Goal: Task Accomplishment & Management: Use online tool/utility

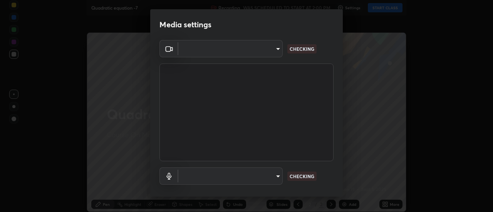
type input "1769541d7db8b910b2b6aaf592df5ff8660c63acaad49df9064175df0c6f581f"
type input "default"
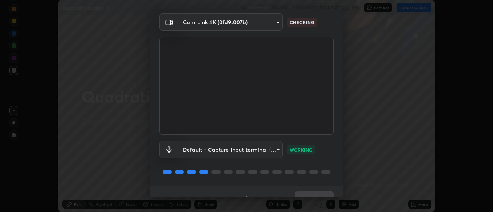
scroll to position [40, 0]
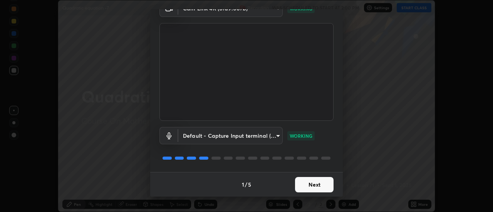
click at [321, 183] on button "Next" at bounding box center [314, 184] width 38 height 15
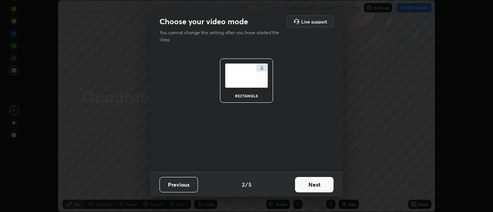
scroll to position [0, 0]
click at [325, 185] on button "Next" at bounding box center [314, 184] width 38 height 15
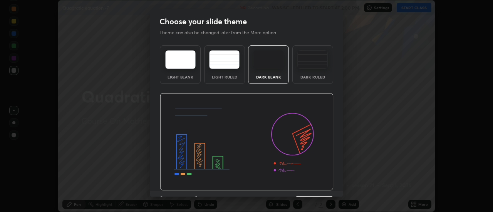
scroll to position [19, 0]
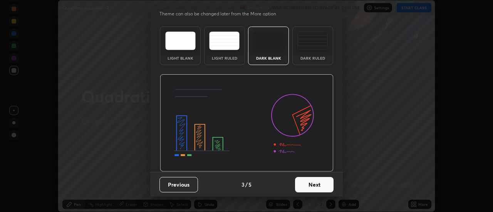
click at [322, 182] on button "Next" at bounding box center [314, 184] width 38 height 15
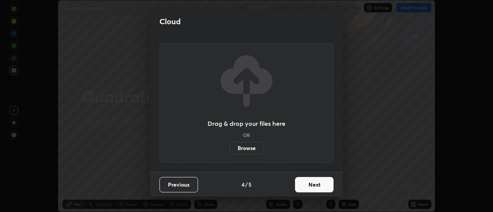
click at [329, 185] on button "Next" at bounding box center [314, 184] width 38 height 15
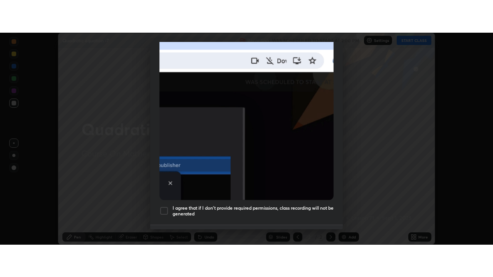
scroll to position [197, 0]
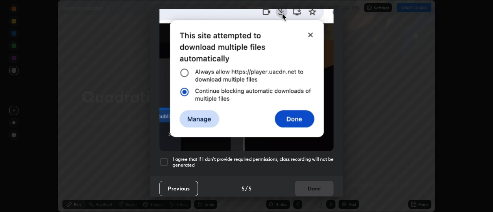
click at [167, 157] on div at bounding box center [163, 161] width 9 height 9
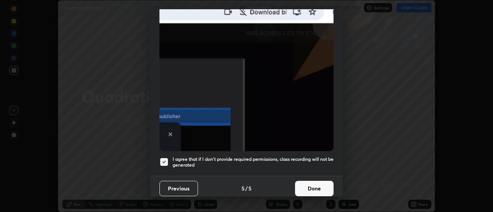
click at [307, 184] on button "Done" at bounding box center [314, 188] width 38 height 15
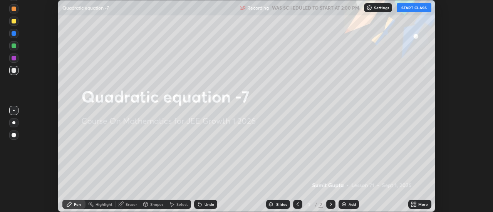
click at [349, 205] on div "Add" at bounding box center [351, 204] width 7 height 4
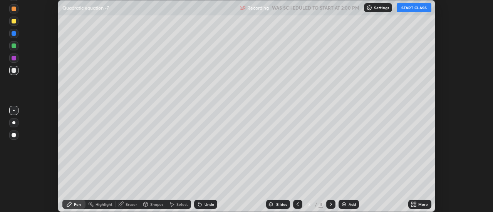
click at [419, 200] on div "More" at bounding box center [419, 204] width 23 height 9
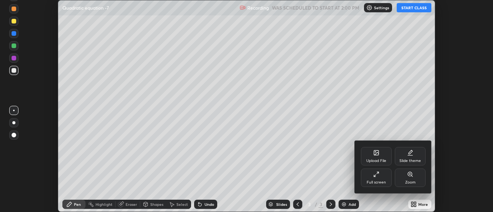
click at [377, 173] on icon at bounding box center [377, 173] width 2 height 2
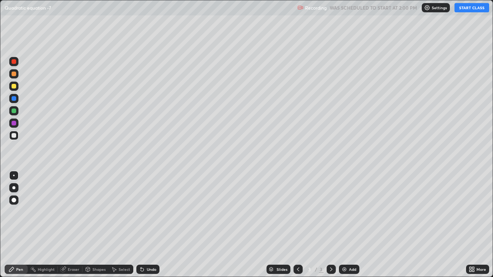
scroll to position [277, 493]
click at [471, 8] on button "START CLASS" at bounding box center [471, 7] width 35 height 9
click at [147, 212] on div "Undo" at bounding box center [152, 269] width 10 height 4
click at [151, 212] on div "Undo" at bounding box center [152, 269] width 10 height 4
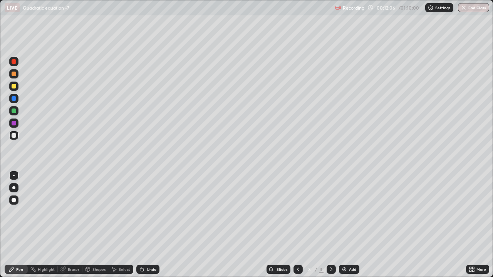
click at [74, 212] on div "Eraser" at bounding box center [74, 269] width 12 height 4
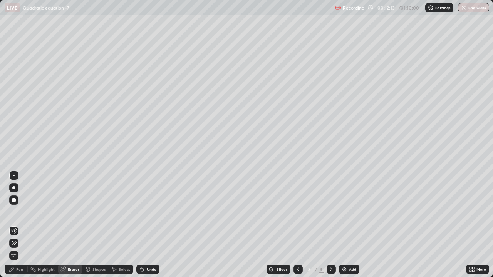
click at [20, 212] on div "Pen" at bounding box center [19, 269] width 7 height 4
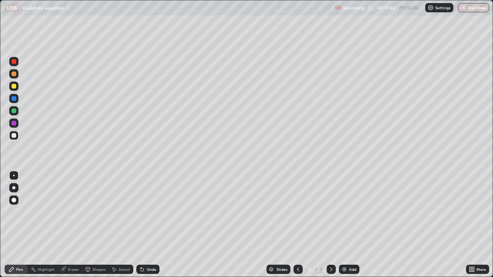
click at [346, 212] on img at bounding box center [344, 269] width 6 height 6
click at [150, 212] on div "Undo" at bounding box center [147, 269] width 23 height 9
click at [153, 212] on div "Undo" at bounding box center [152, 269] width 10 height 4
click at [347, 212] on div "Add" at bounding box center [349, 269] width 20 height 9
click at [297, 212] on icon at bounding box center [298, 269] width 6 height 6
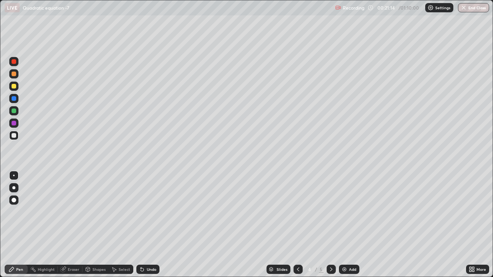
click at [330, 212] on icon at bounding box center [331, 269] width 6 height 6
click at [121, 212] on div "Select" at bounding box center [125, 269] width 12 height 4
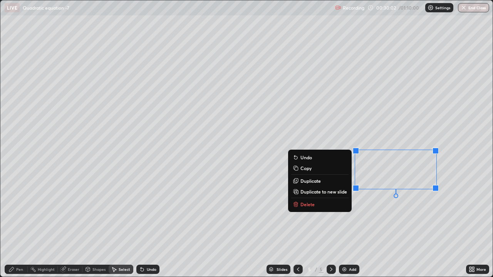
click at [316, 205] on button "Delete" at bounding box center [319, 204] width 57 height 9
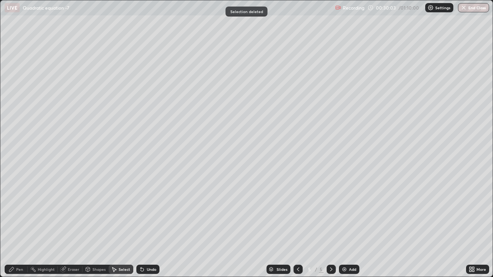
click at [24, 212] on div "Pen" at bounding box center [16, 269] width 23 height 9
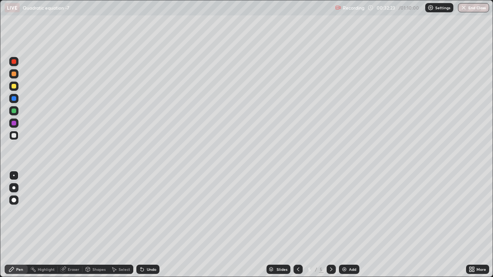
click at [345, 212] on img at bounding box center [344, 269] width 6 height 6
click at [296, 212] on div at bounding box center [297, 269] width 9 height 9
click at [334, 212] on div at bounding box center [330, 269] width 9 height 9
click at [295, 212] on icon at bounding box center [298, 269] width 6 height 6
click at [331, 212] on icon at bounding box center [331, 269] width 6 height 6
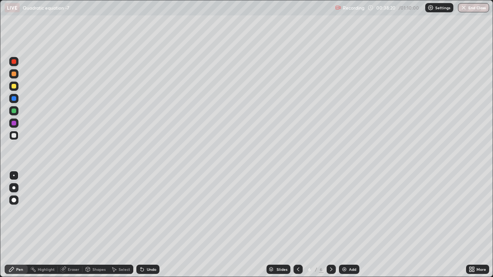
click at [297, 212] on icon at bounding box center [298, 269] width 2 height 4
click at [330, 212] on icon at bounding box center [331, 269] width 6 height 6
click at [349, 212] on div "Add" at bounding box center [352, 269] width 7 height 4
click at [77, 212] on div "Eraser" at bounding box center [70, 269] width 25 height 9
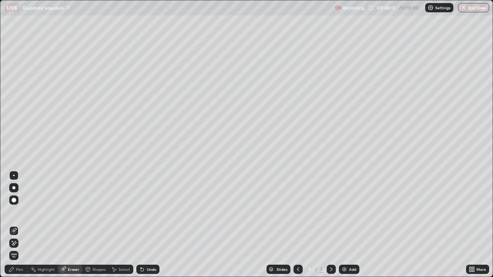
click at [21, 212] on div "Pen" at bounding box center [19, 269] width 7 height 4
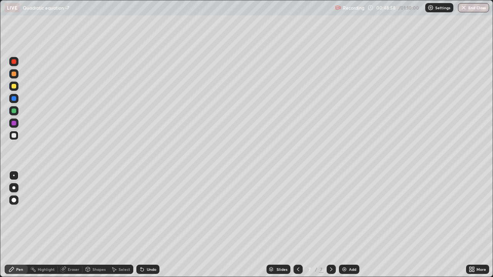
click at [74, 212] on div "Eraser" at bounding box center [74, 269] width 12 height 4
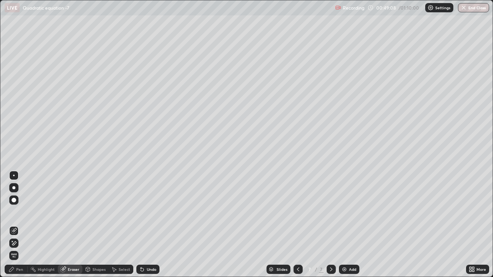
click at [20, 212] on div "Pen" at bounding box center [19, 269] width 7 height 4
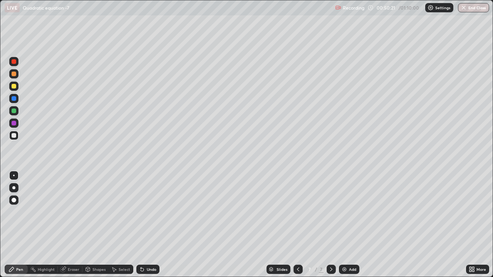
click at [153, 212] on div "Undo" at bounding box center [152, 269] width 10 height 4
click at [155, 212] on div "Undo" at bounding box center [147, 269] width 23 height 9
click at [152, 212] on div "Undo" at bounding box center [152, 269] width 10 height 4
click at [152, 212] on div "Undo" at bounding box center [147, 269] width 23 height 9
click at [151, 212] on div "Undo" at bounding box center [152, 269] width 10 height 4
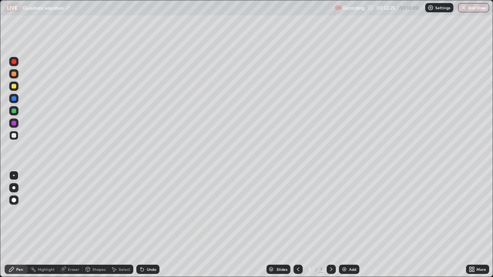
click at [148, 212] on div "Undo" at bounding box center [152, 269] width 10 height 4
click at [144, 212] on div "Undo" at bounding box center [147, 269] width 23 height 9
click at [147, 212] on div "Undo" at bounding box center [152, 269] width 10 height 4
click at [351, 212] on div "Add" at bounding box center [352, 269] width 7 height 4
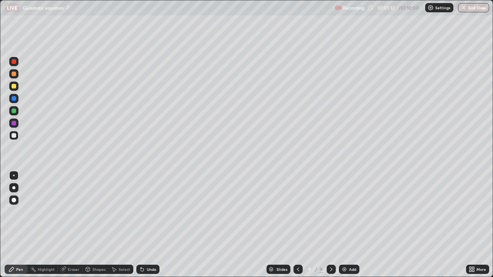
click at [298, 212] on icon at bounding box center [298, 269] width 2 height 4
click at [298, 212] on icon at bounding box center [298, 269] width 6 height 6
click at [297, 212] on icon at bounding box center [298, 269] width 6 height 6
click at [331, 212] on icon at bounding box center [331, 269] width 6 height 6
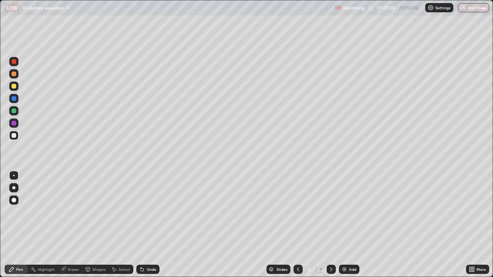
click at [330, 212] on icon at bounding box center [331, 269] width 6 height 6
click at [145, 212] on div "Undo" at bounding box center [147, 269] width 23 height 9
click at [143, 212] on icon at bounding box center [142, 269] width 6 height 6
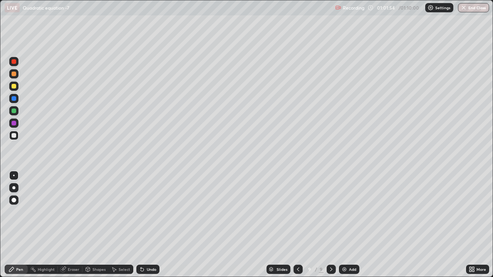
click at [142, 212] on icon at bounding box center [141, 269] width 3 height 3
click at [77, 212] on div "Eraser" at bounding box center [74, 269] width 12 height 4
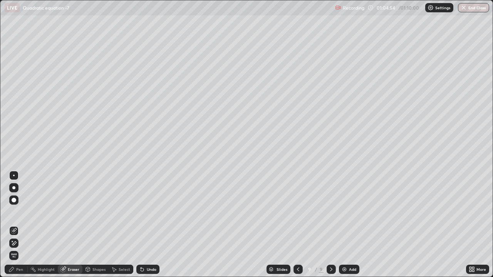
click at [22, 212] on div "Pen" at bounding box center [19, 269] width 7 height 4
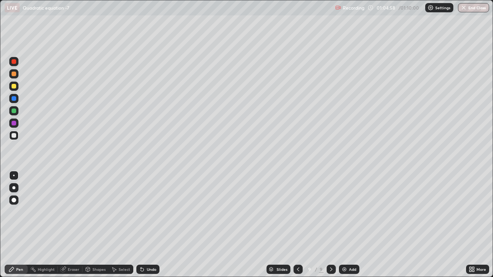
click at [73, 212] on div "Eraser" at bounding box center [74, 269] width 12 height 4
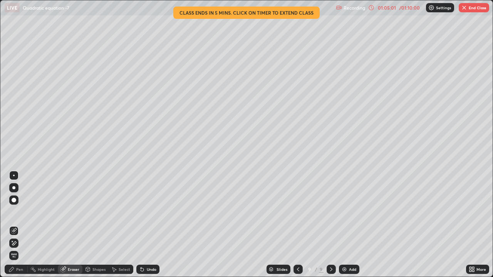
click at [20, 212] on div "Pen" at bounding box center [19, 269] width 7 height 4
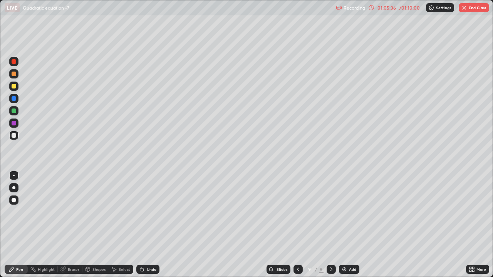
click at [76, 212] on div "Eraser" at bounding box center [74, 269] width 12 height 4
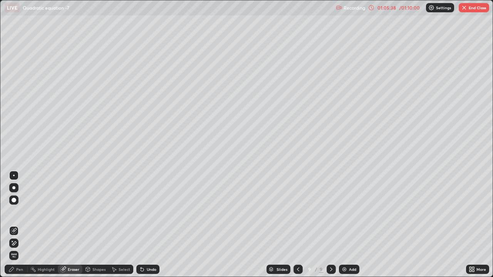
click at [23, 212] on div "Pen" at bounding box center [16, 269] width 23 height 9
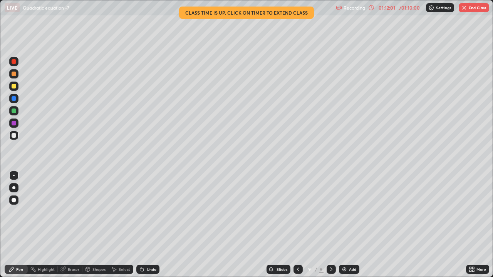
click at [476, 6] on button "End Class" at bounding box center [473, 7] width 30 height 9
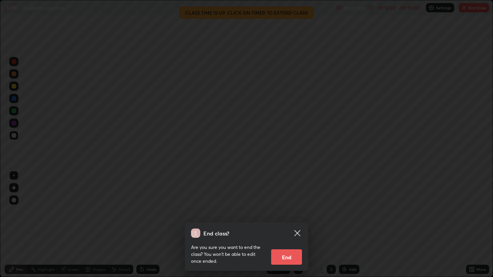
click at [301, 212] on button "End" at bounding box center [286, 256] width 31 height 15
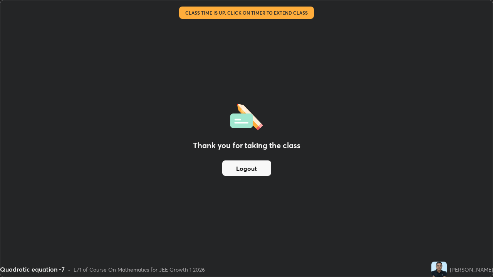
click at [250, 169] on button "Logout" at bounding box center [246, 167] width 49 height 15
